Goal: Use online tool/utility: Utilize a website feature to perform a specific function

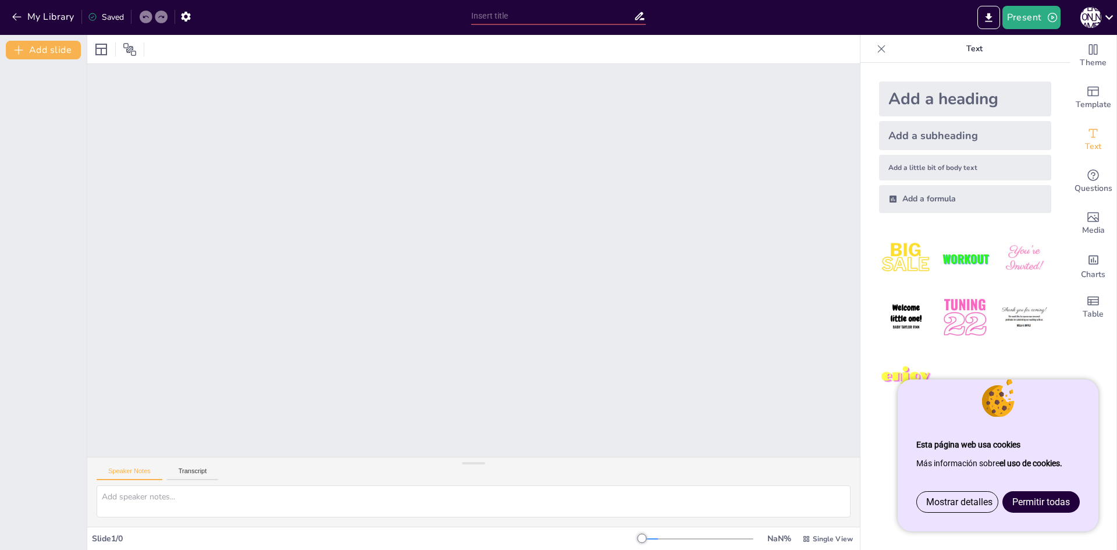
click at [1027, 505] on span "Permitir todas" at bounding box center [1042, 501] width 58 height 11
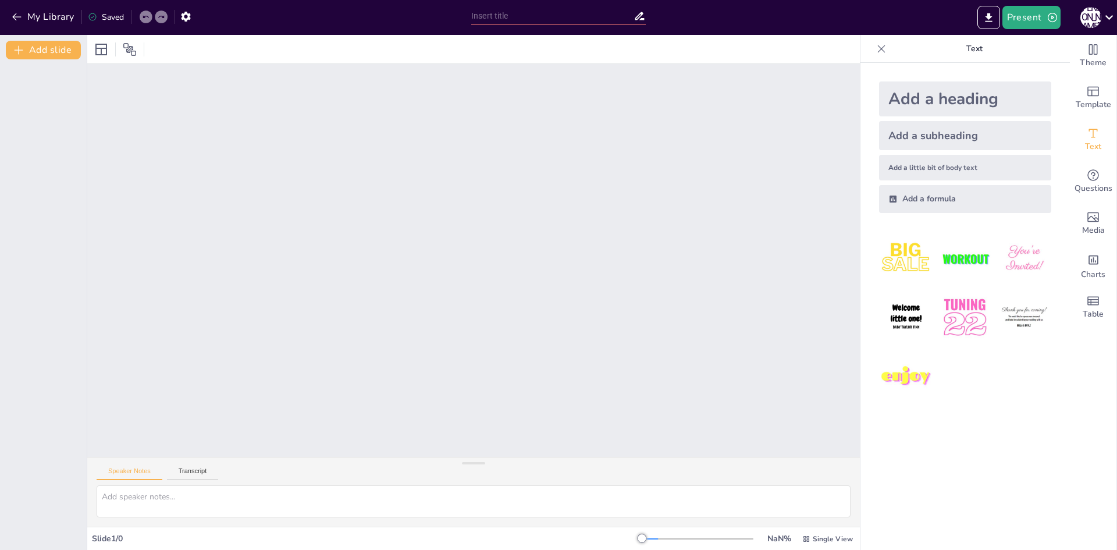
click at [53, 105] on div at bounding box center [43, 304] width 87 height 491
